Goal: Task Accomplishment & Management: Complete application form

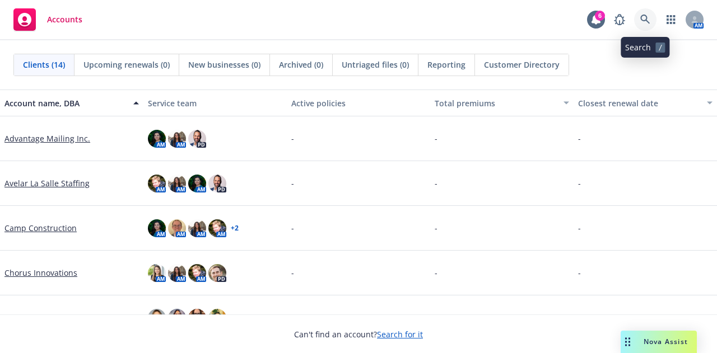
click at [640, 23] on link at bounding box center [645, 19] width 22 height 22
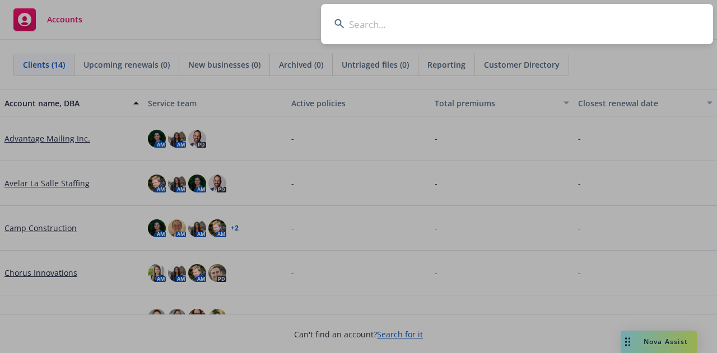
click at [574, 37] on input at bounding box center [517, 24] width 392 height 40
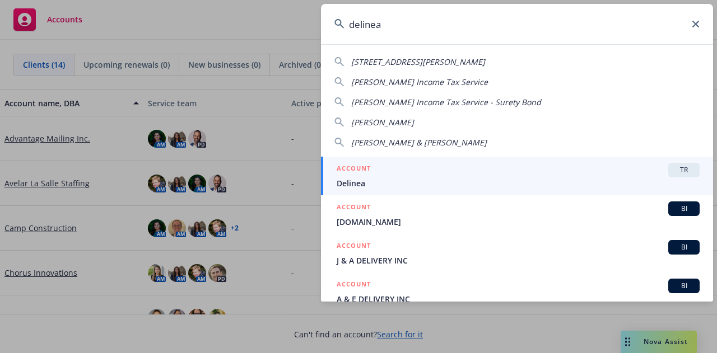
type input "delinea"
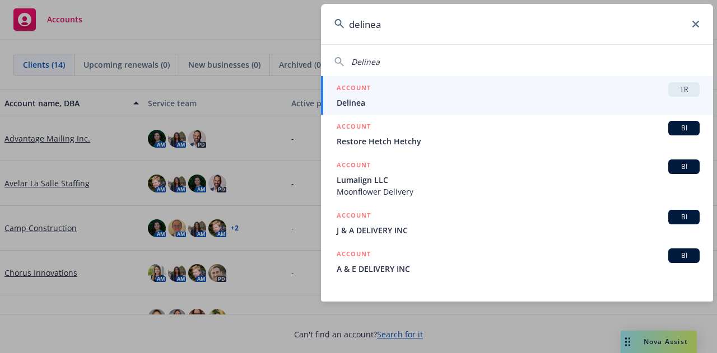
click at [527, 93] on div "ACCOUNT TR" at bounding box center [518, 89] width 363 height 15
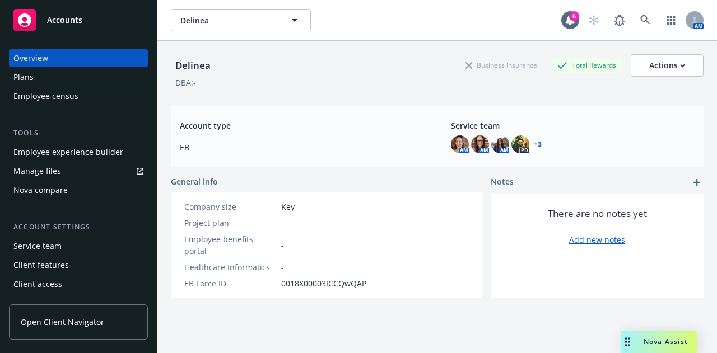
click at [66, 155] on div "Employee experience builder" at bounding box center [68, 152] width 110 height 18
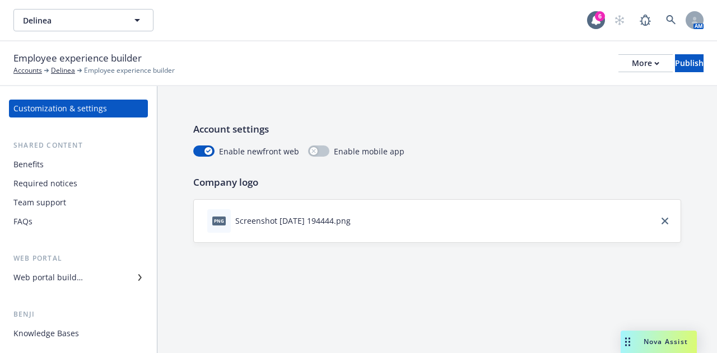
click at [111, 283] on div "Web portal builder" at bounding box center [78, 278] width 130 height 18
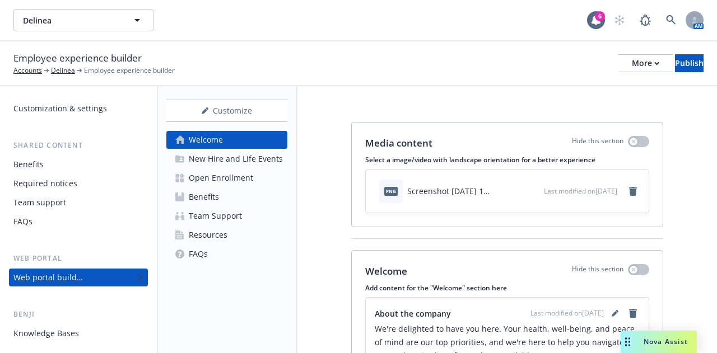
click at [234, 183] on div "Open Enrollment" at bounding box center [221, 178] width 64 height 18
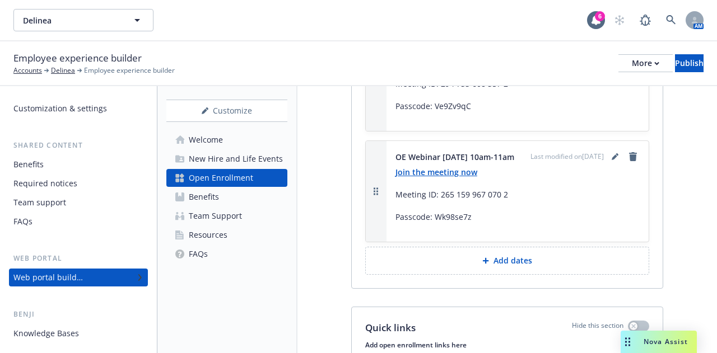
scroll to position [1397, 0]
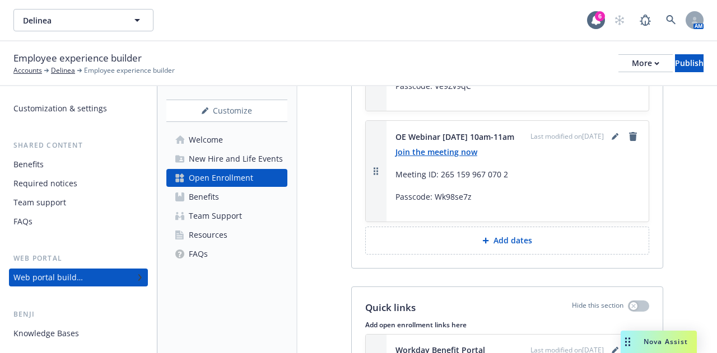
click at [504, 246] on p "Add dates" at bounding box center [513, 240] width 39 height 11
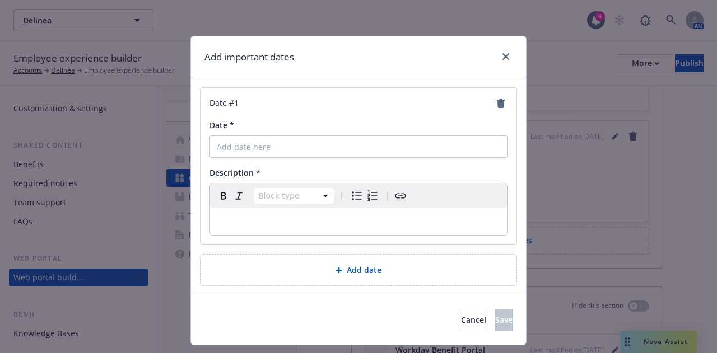
click at [276, 224] on p "editable markdown" at bounding box center [358, 221] width 283 height 13
click at [304, 143] on input "Date *" at bounding box center [359, 147] width 298 height 22
type input "O"
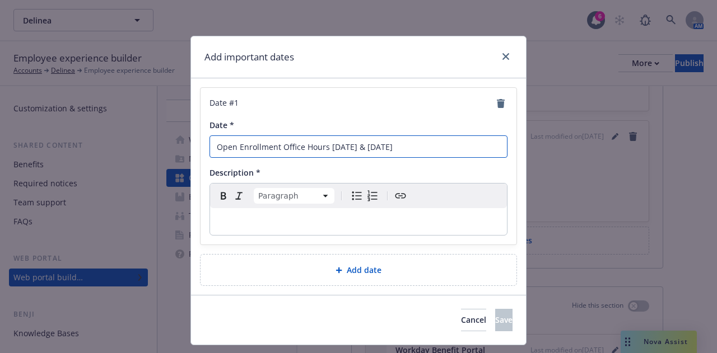
type input "Open Enrollment Office Hours [DATE] & [DATE]"
click at [374, 219] on p "editable markdown" at bounding box center [358, 221] width 283 height 13
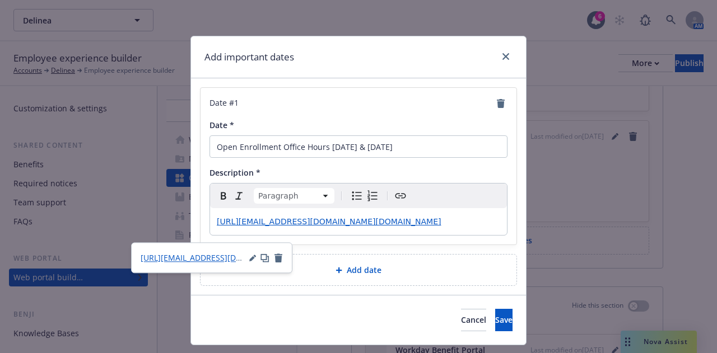
click at [364, 235] on div "[URL][EMAIL_ADDRESS][DOMAIN_NAME][DOMAIN_NAME]" at bounding box center [358, 221] width 297 height 27
click at [254, 258] on icon "button" at bounding box center [252, 259] width 6 height 6
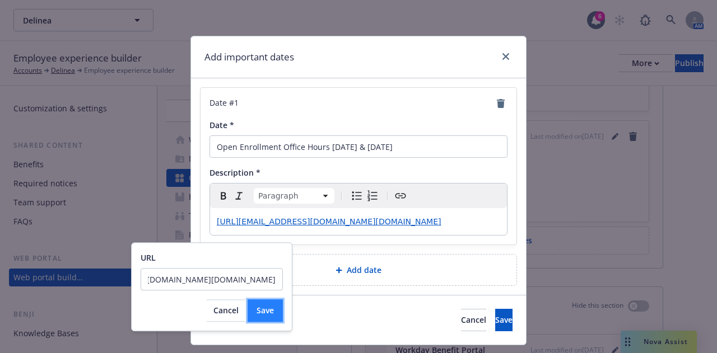
scroll to position [0, 0]
click at [267, 311] on span "Save" at bounding box center [265, 310] width 17 height 11
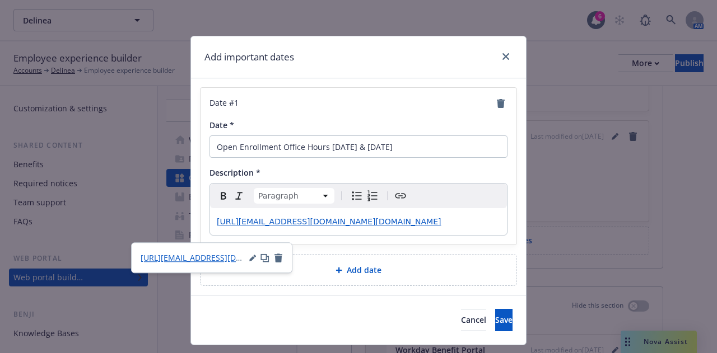
click at [328, 229] on p "[URL][EMAIL_ADDRESS][DOMAIN_NAME][DOMAIN_NAME]" at bounding box center [358, 221] width 283 height 13
click at [327, 225] on span "[URL][EMAIL_ADDRESS][DOMAIN_NAME][DOMAIN_NAME]" at bounding box center [329, 221] width 224 height 9
click at [406, 235] on div "[URL][EMAIL_ADDRESS][DOMAIN_NAME][DOMAIN_NAME]" at bounding box center [358, 221] width 297 height 27
click at [253, 256] on icon "button" at bounding box center [252, 258] width 7 height 7
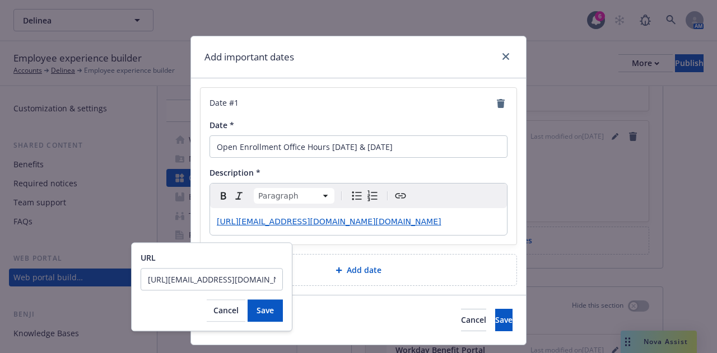
scroll to position [0, 236]
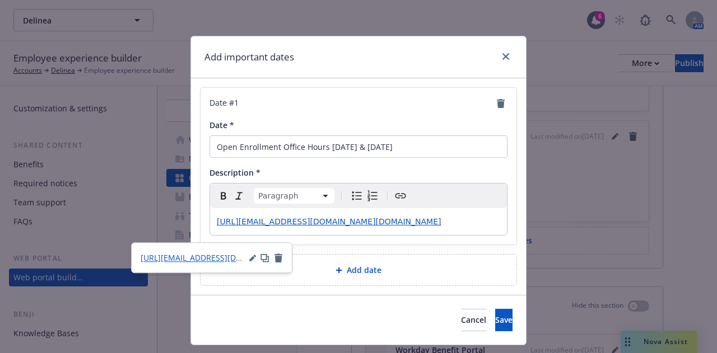
click at [350, 229] on p "[URL][EMAIL_ADDRESS][DOMAIN_NAME][DOMAIN_NAME]" at bounding box center [358, 221] width 283 height 13
click at [501, 331] on button "Save" at bounding box center [503, 320] width 17 height 22
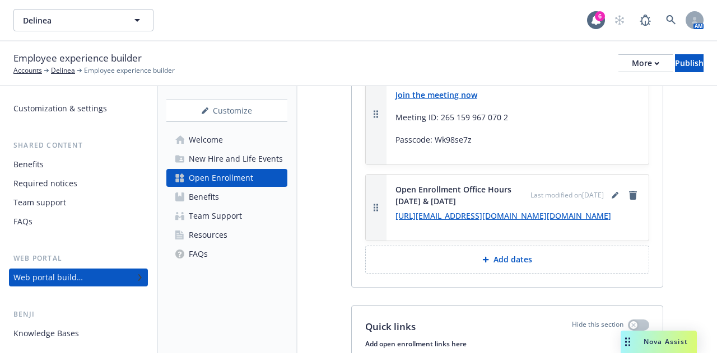
scroll to position [1460, 0]
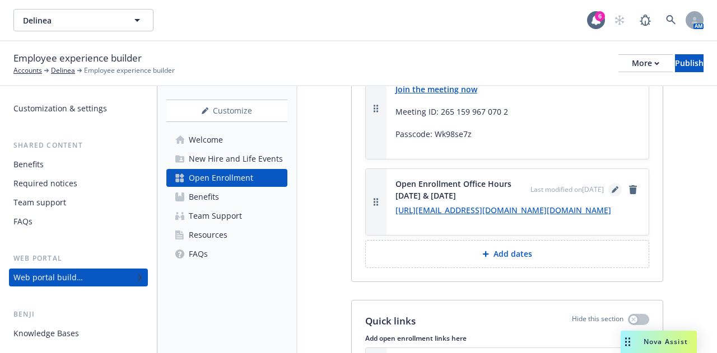
click at [612, 194] on icon "editPencil" at bounding box center [615, 191] width 6 height 6
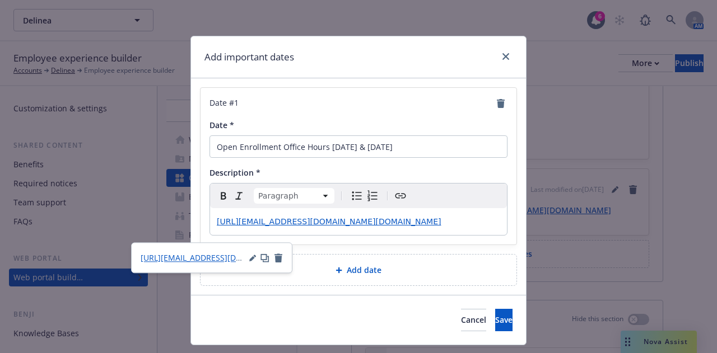
click at [291, 224] on span "[URL][EMAIL_ADDRESS][DOMAIN_NAME][DOMAIN_NAME]" at bounding box center [329, 221] width 224 height 9
click at [264, 257] on icon "button" at bounding box center [264, 258] width 9 height 9
click at [250, 257] on icon "button" at bounding box center [252, 258] width 7 height 7
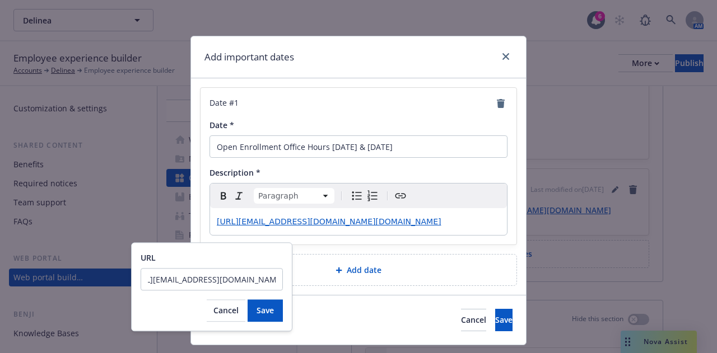
scroll to position [0, 0]
drag, startPoint x: 276, startPoint y: 282, endPoint x: 197, endPoint y: 282, distance: 79.0
click at [197, 282] on input "[URL][EMAIL_ADDRESS][DOMAIN_NAME][DOMAIN_NAME]" at bounding box center [212, 279] width 142 height 22
click at [329, 229] on p "[URL][EMAIL_ADDRESS][DOMAIN_NAME][DOMAIN_NAME]" at bounding box center [358, 221] width 283 height 13
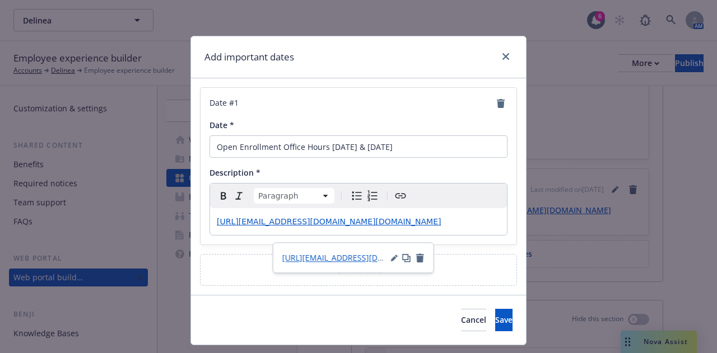
drag, startPoint x: 301, startPoint y: 232, endPoint x: 203, endPoint y: 220, distance: 99.4
click at [203, 220] on div "Date # 1 Date * Open Enrollment Office Hours [DATE] & [DATE] Description * Para…" at bounding box center [359, 166] width 316 height 157
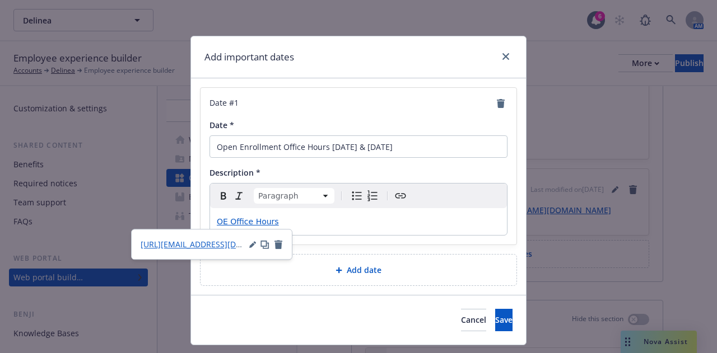
click at [347, 224] on p "OE Office Hours" at bounding box center [358, 221] width 283 height 13
click at [495, 311] on button "Save" at bounding box center [503, 320] width 17 height 22
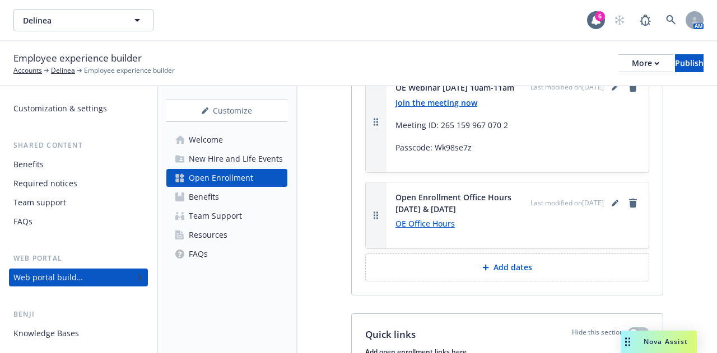
scroll to position [1440, 0]
